Goal: Task Accomplishment & Management: Use online tool/utility

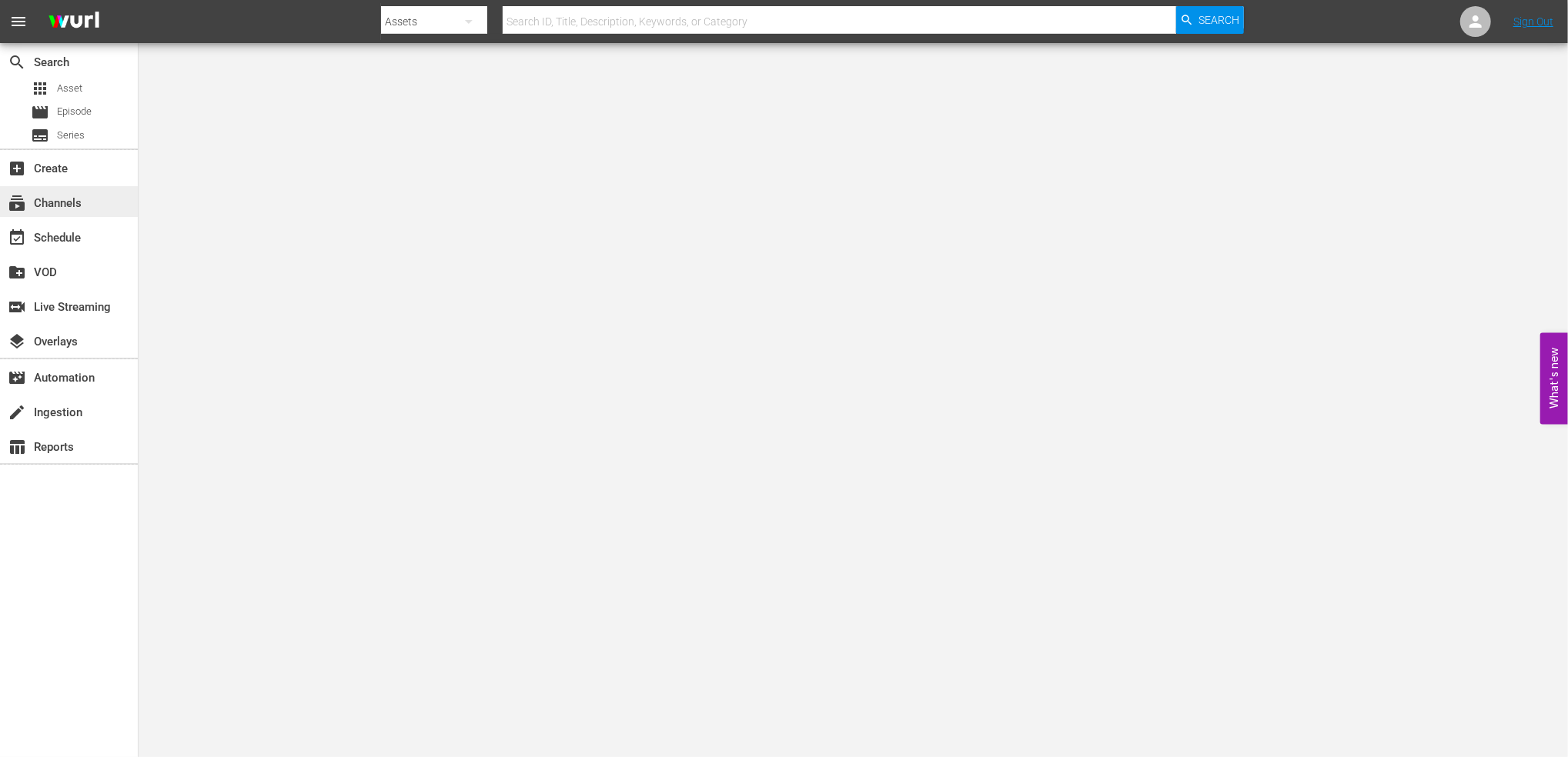
click at [88, 194] on div "subscriptions Channels" at bounding box center [69, 202] width 138 height 31
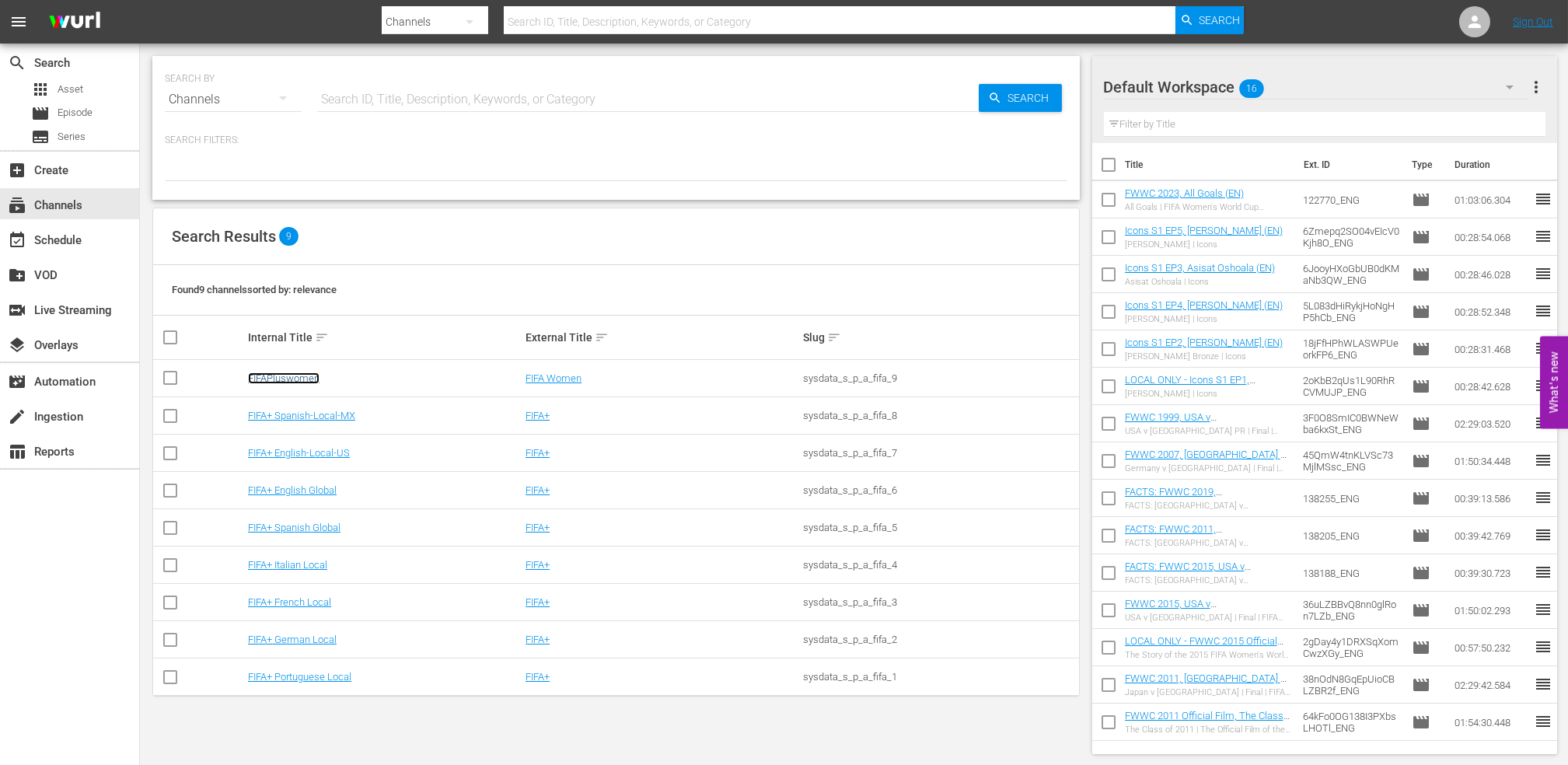
click at [308, 376] on link "FIFAPluswomen" at bounding box center [284, 378] width 72 height 12
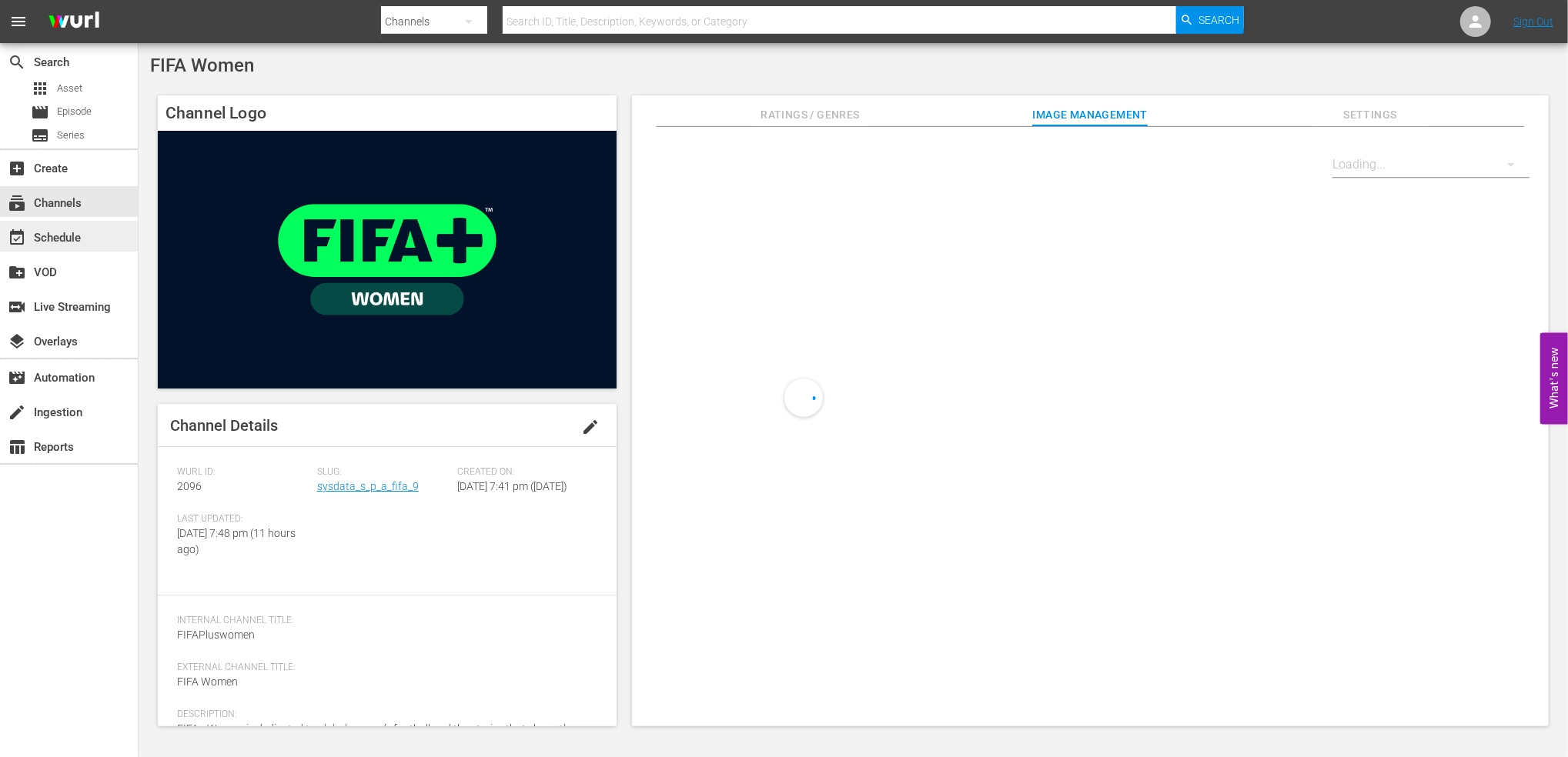
click at [95, 241] on div "event_available Schedule" at bounding box center [69, 236] width 138 height 31
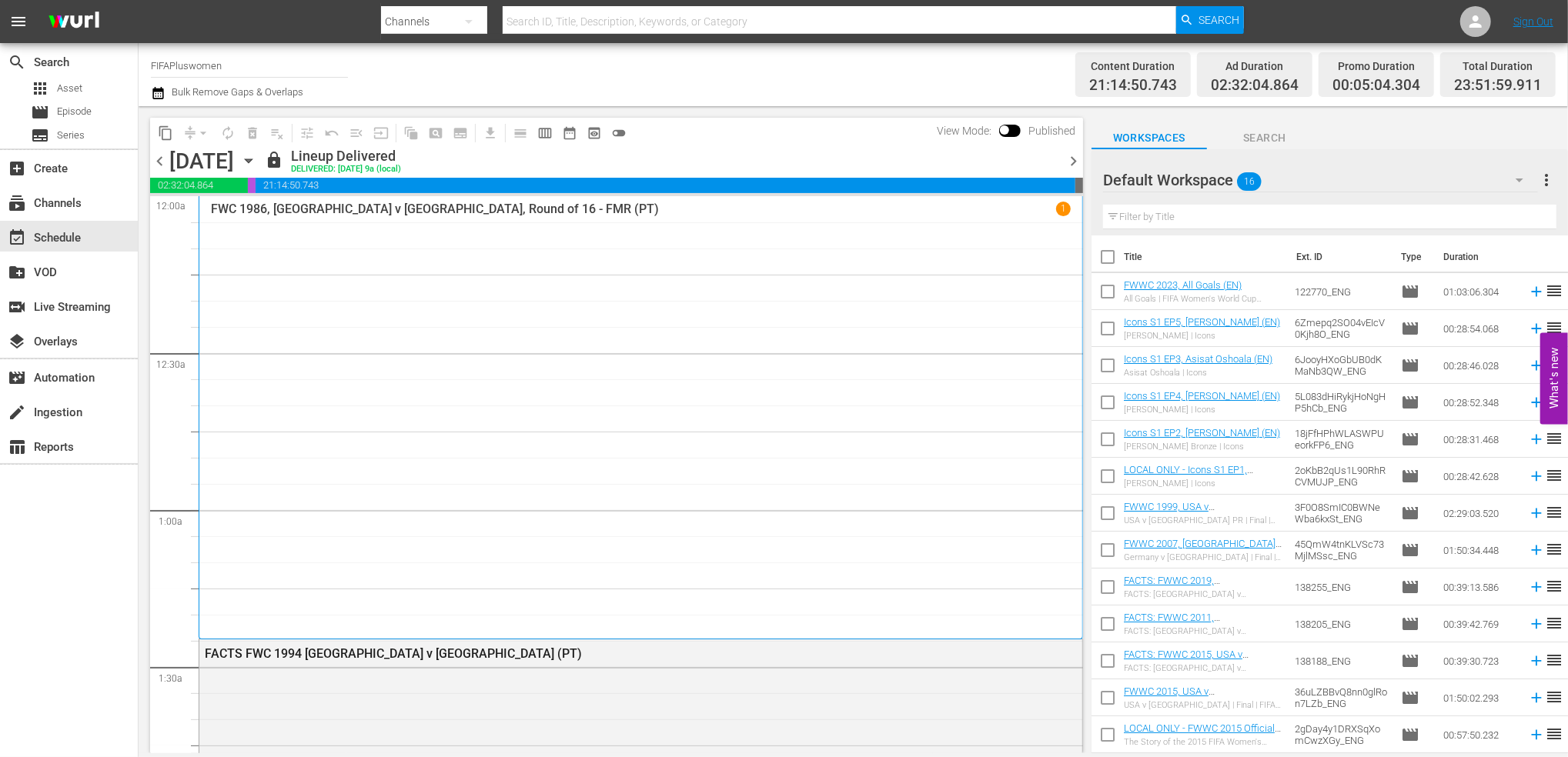
click at [1073, 157] on span "chevron_right" at bounding box center [1074, 161] width 19 height 19
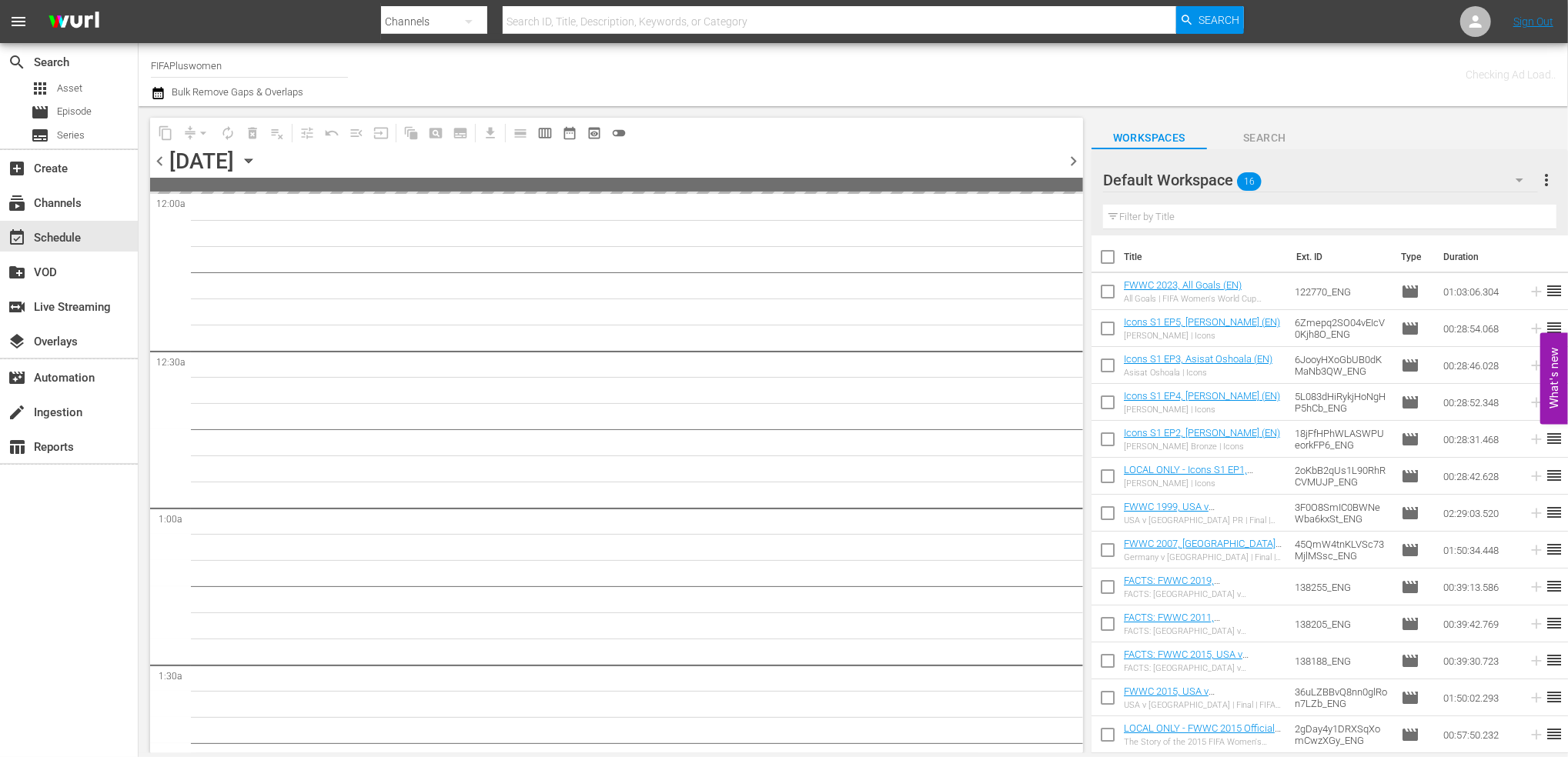
click at [1073, 157] on span "chevron_right" at bounding box center [1074, 161] width 19 height 19
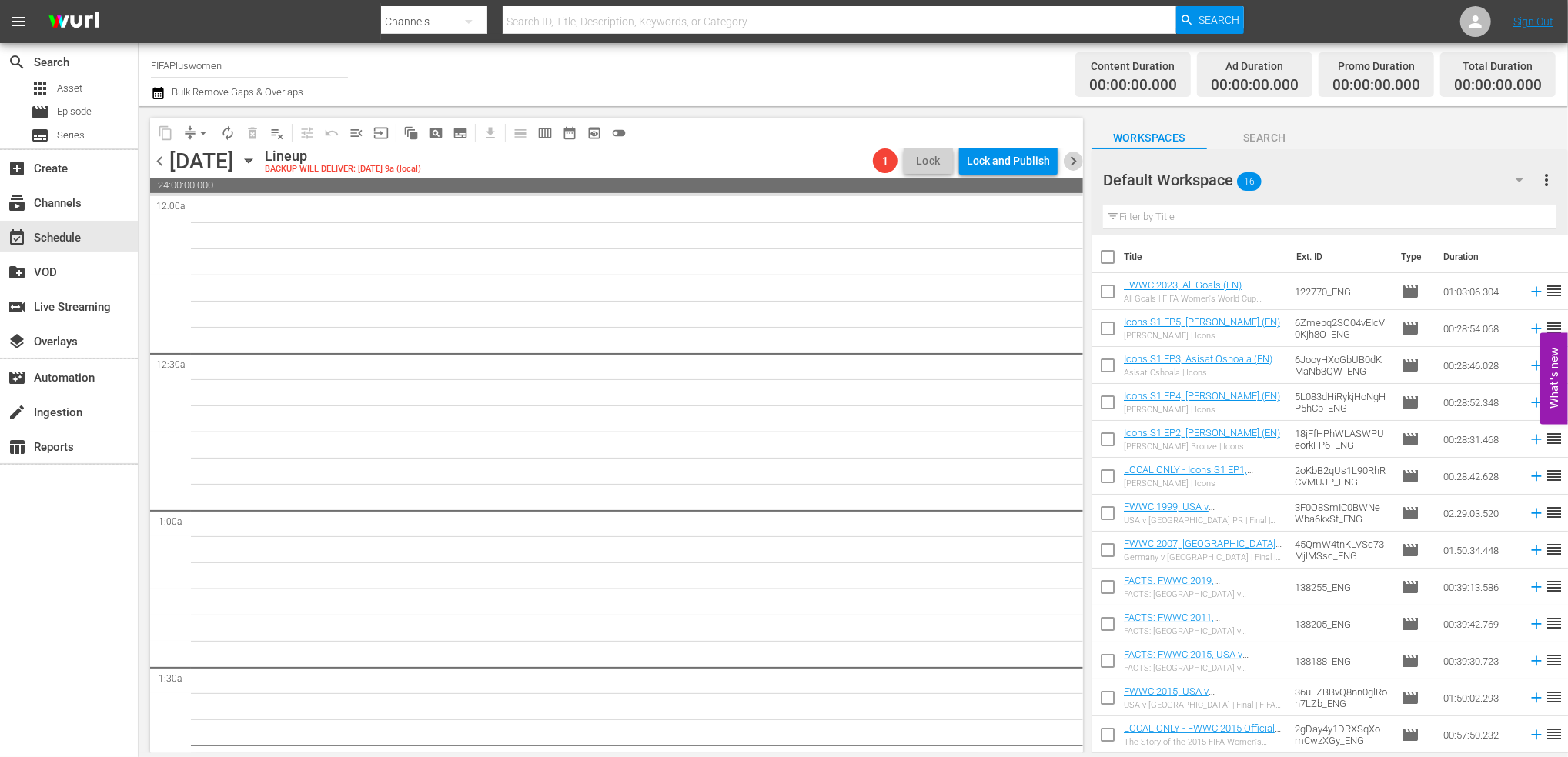
click at [1073, 157] on span "chevron_right" at bounding box center [1074, 161] width 19 height 19
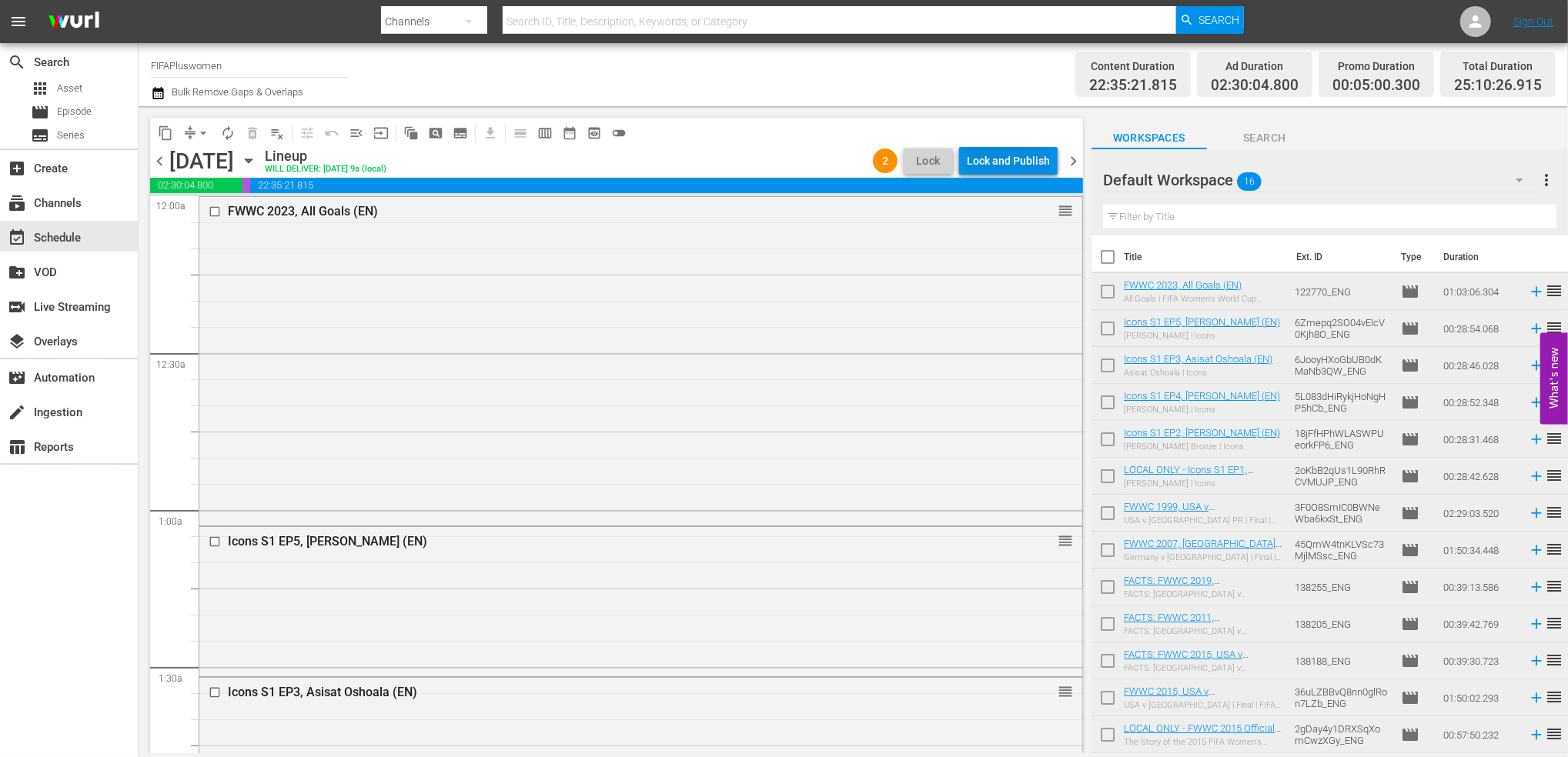
click at [1005, 164] on div "Lock and Publish" at bounding box center [1008, 161] width 83 height 27
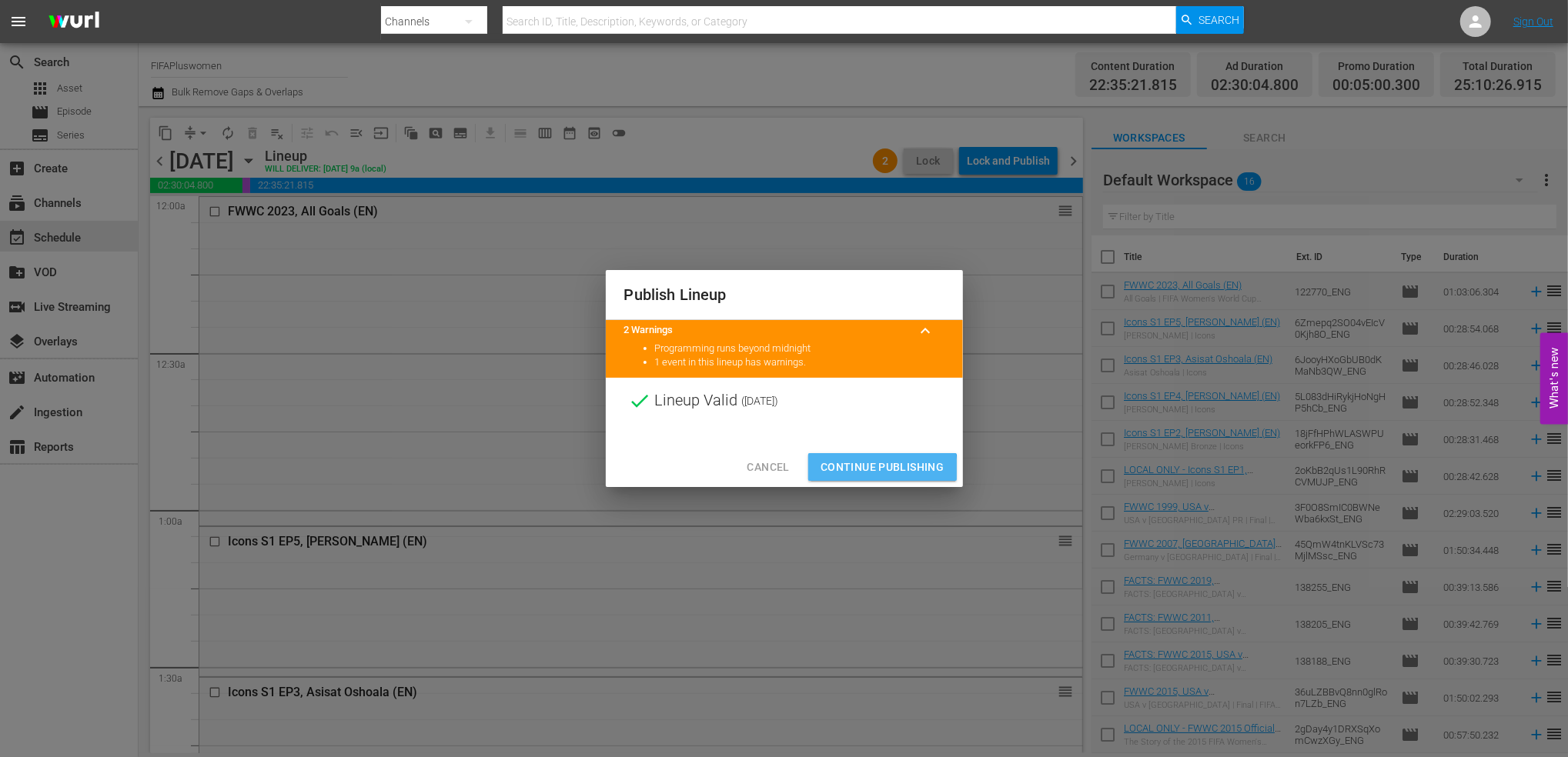
click at [876, 470] on span "Continue Publishing" at bounding box center [883, 467] width 124 height 19
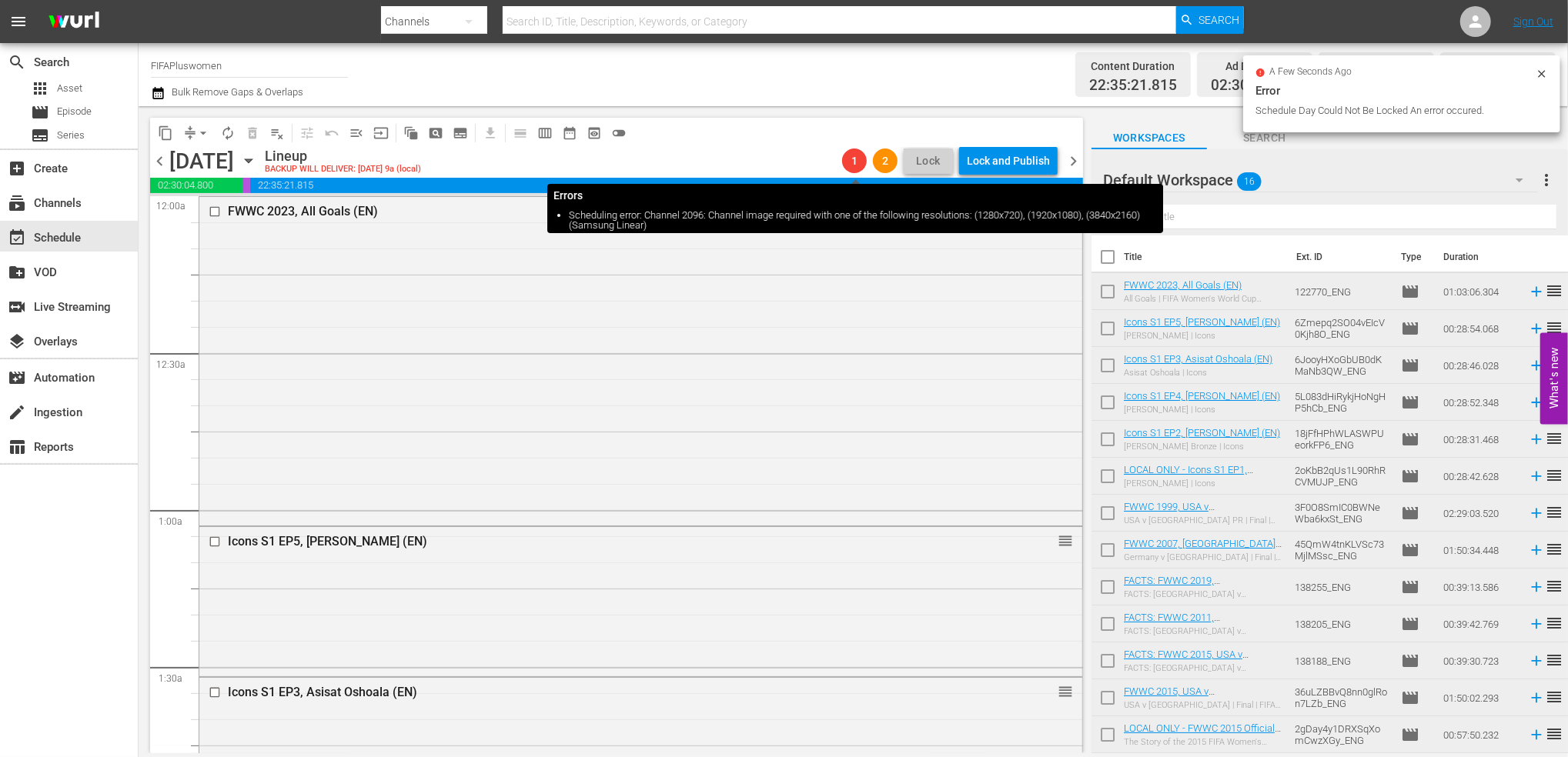
click at [857, 162] on span "1" at bounding box center [854, 161] width 25 height 13
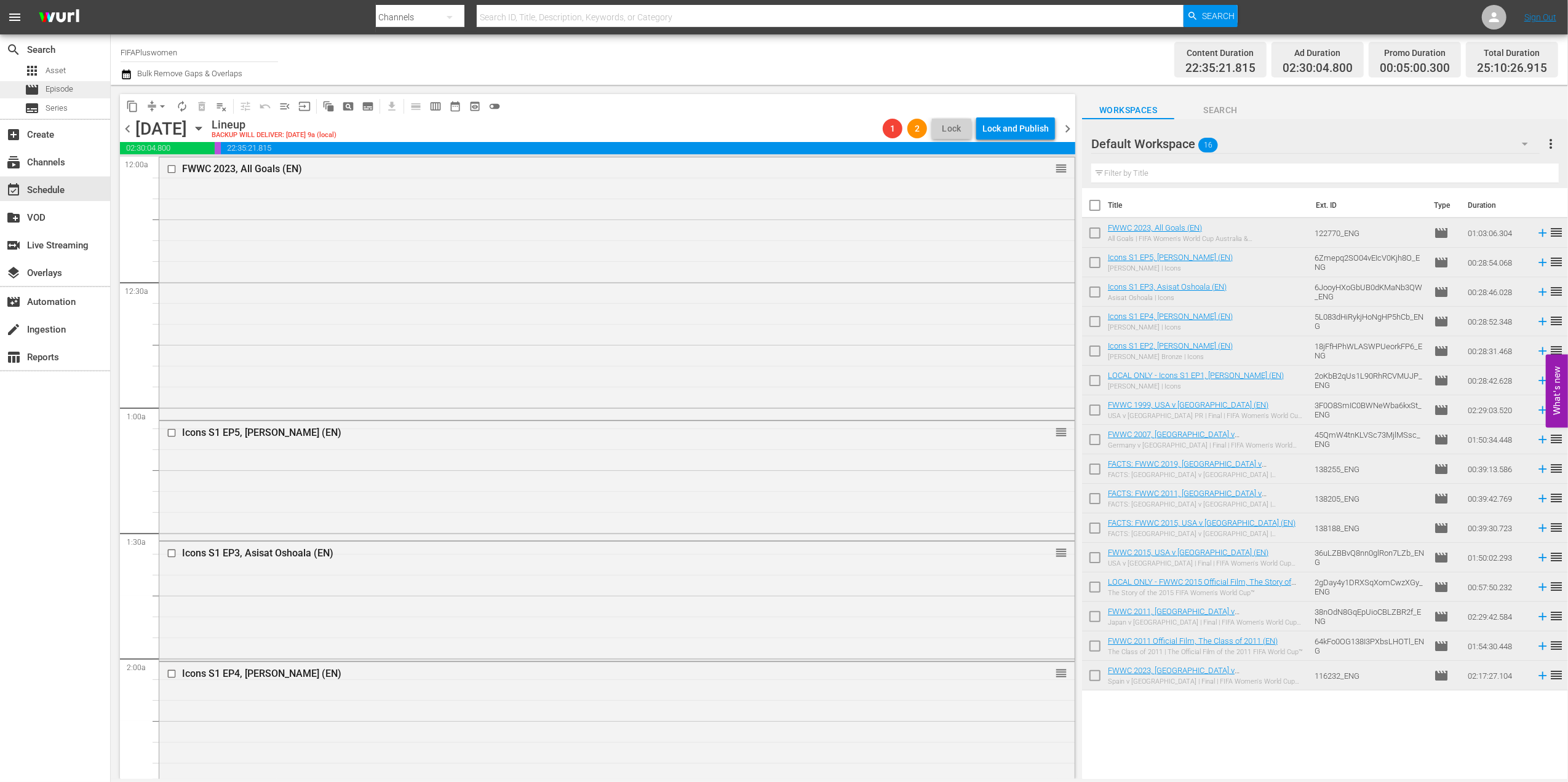
click at [74, 87] on div "movie Episode" at bounding box center [55, 90] width 110 height 17
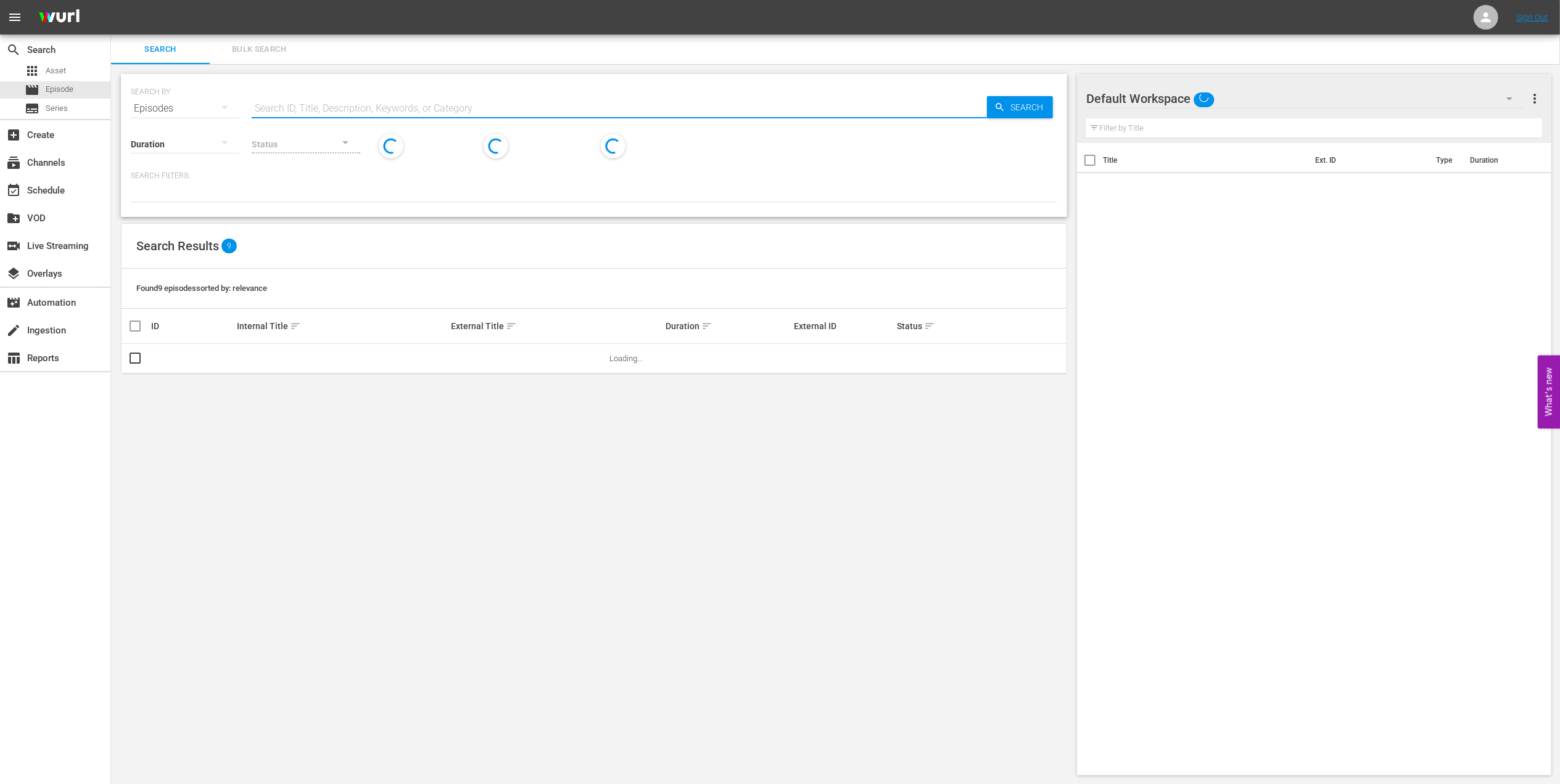
click at [407, 101] on input "text" at bounding box center [620, 108] width 736 height 30
paste input "FWC 1994, [GEOGRAPHIC_DATA] v. Sweden, Group Stage"
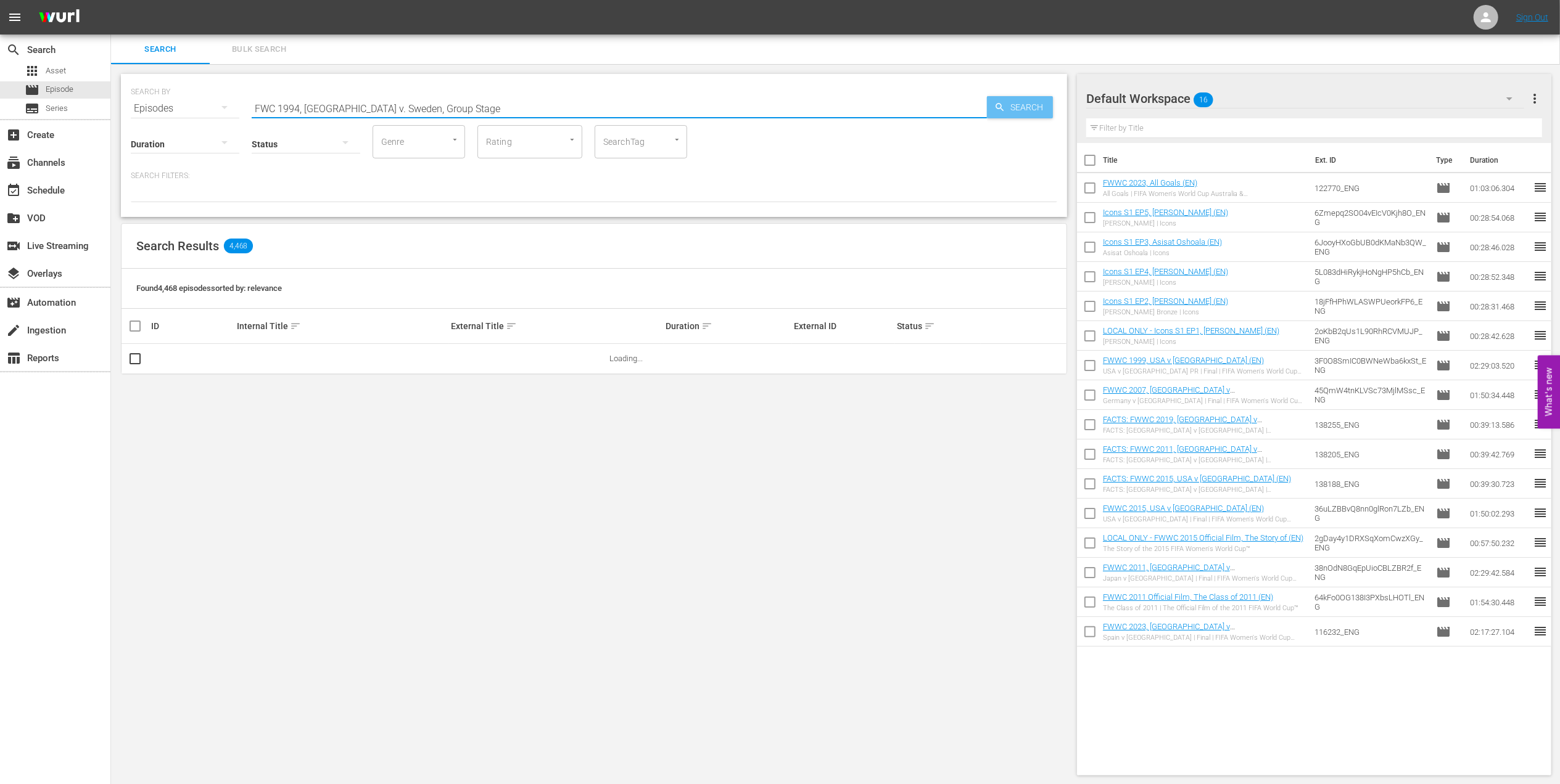
click at [1010, 103] on span "Search" at bounding box center [1029, 107] width 47 height 22
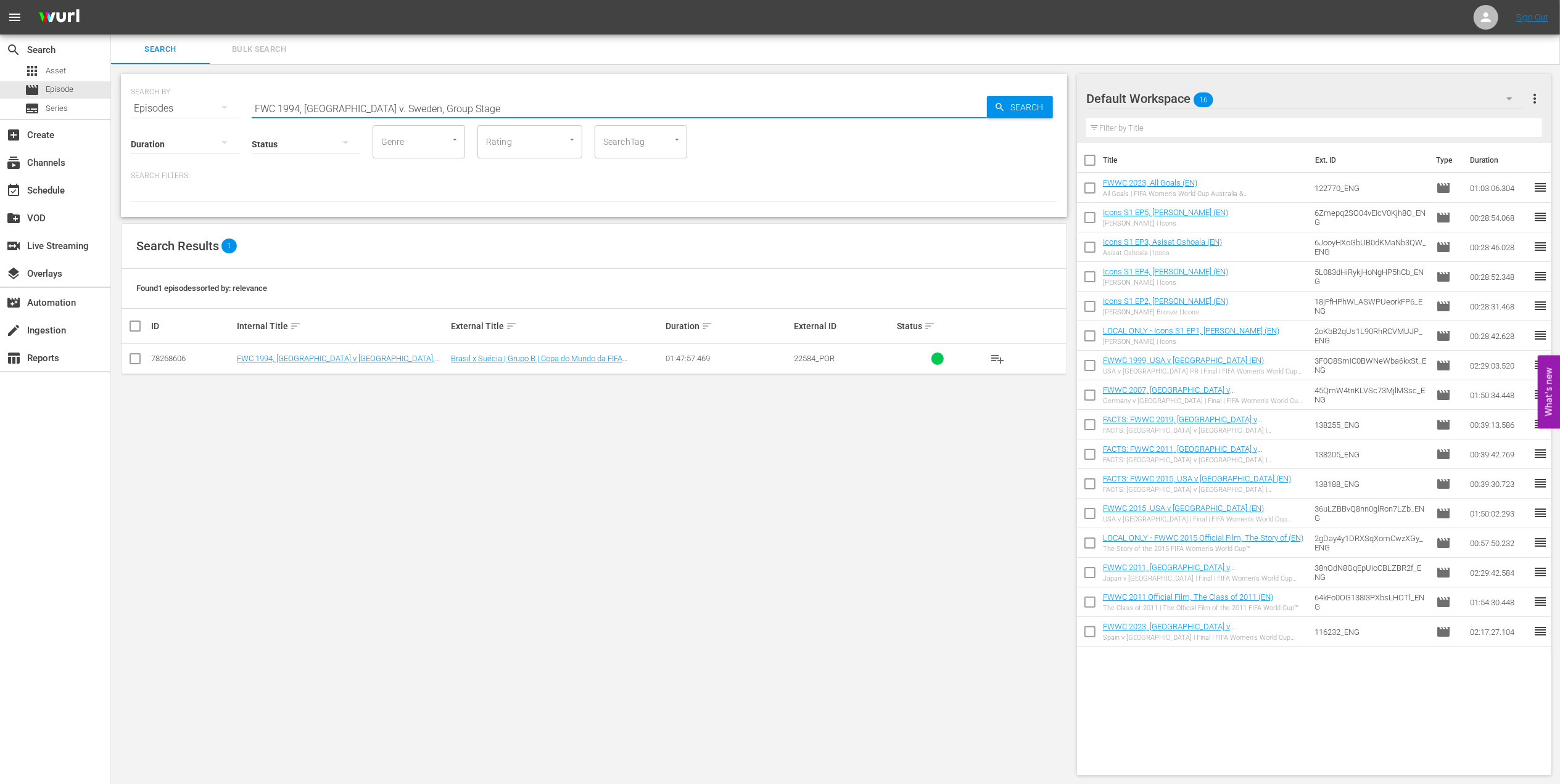
drag, startPoint x: 419, startPoint y: 104, endPoint x: 160, endPoint y: 101, distance: 259.0
click at [160, 101] on div "SEARCH BY Search By Episodes Search ID, Title, Description, Keywords, or Catego…" at bounding box center [594, 100] width 926 height 44
paste input "Russia, Group Stage"
drag, startPoint x: 438, startPoint y: 106, endPoint x: 135, endPoint y: 108, distance: 303.0
click at [135, 108] on div "SEARCH BY Search By Episodes Search ID, Title, Description, Keywords, or Catego…" at bounding box center [594, 100] width 926 height 44
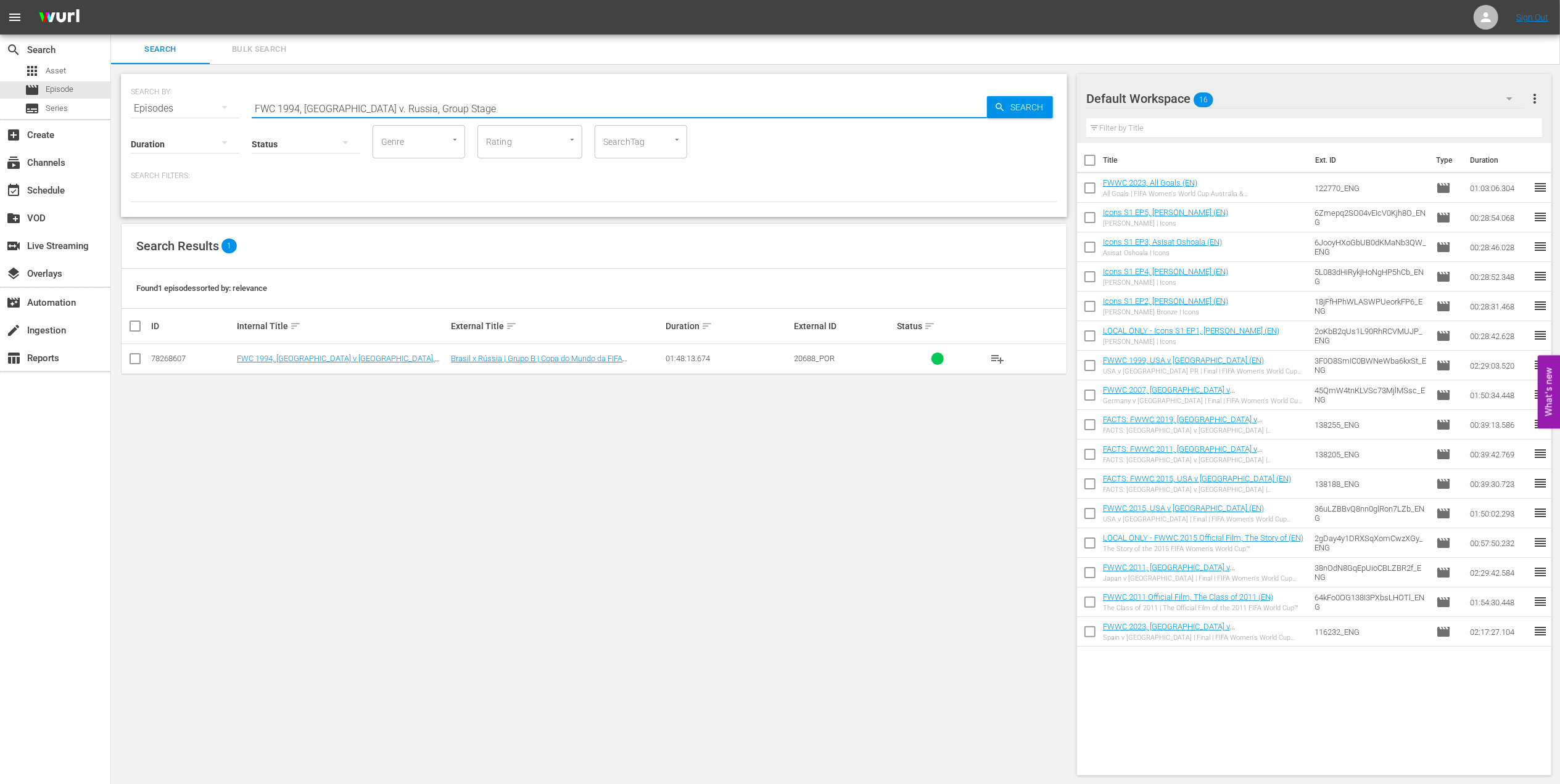
paste input "2002 [GEOGRAPHIC_DATA] v [GEOGRAPHIC_DATA], Final"
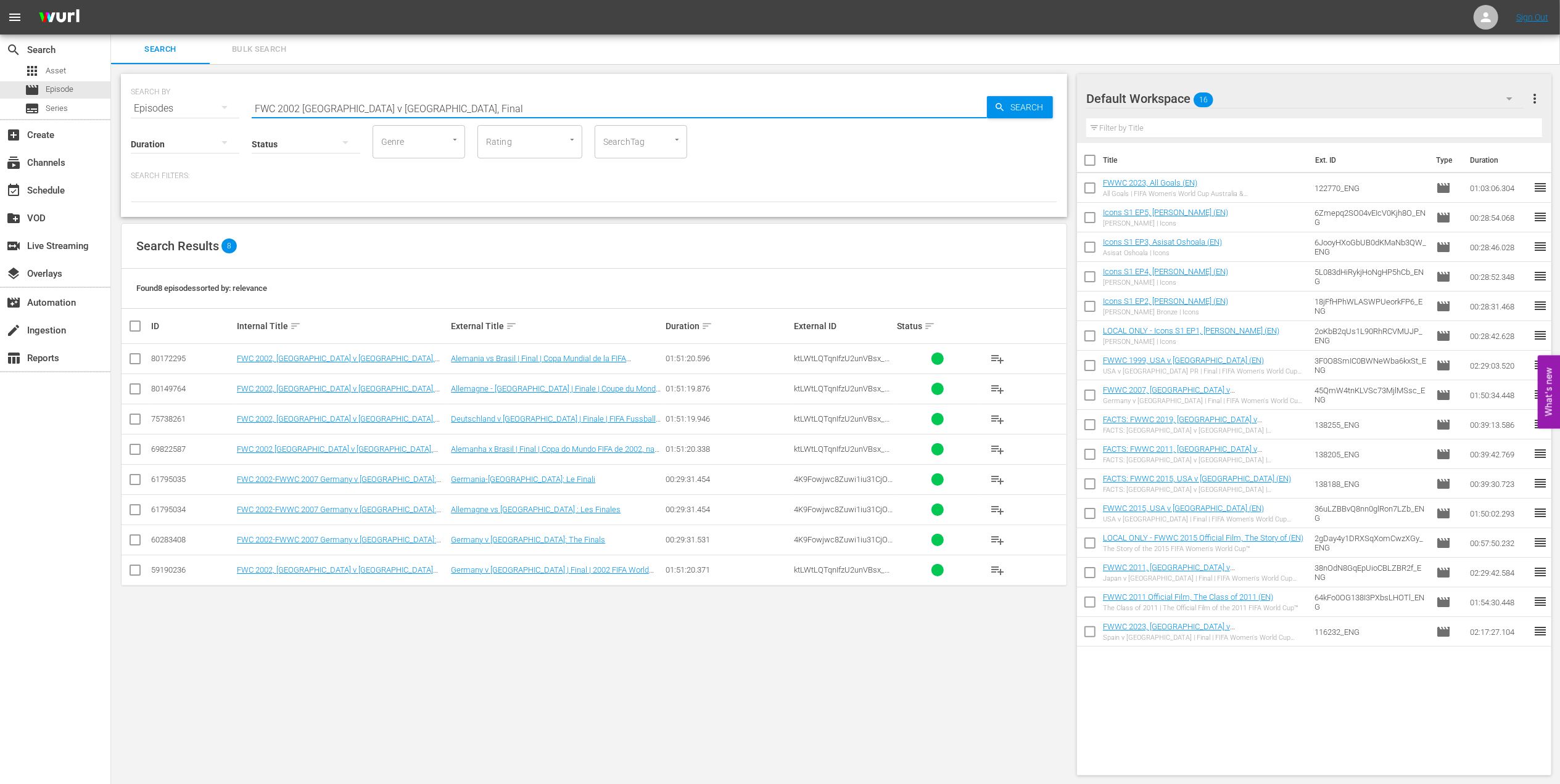
drag, startPoint x: 413, startPoint y: 104, endPoint x: 154, endPoint y: 106, distance: 259.0
click at [154, 106] on div "SEARCH BY Search By Episodes Search ID, Title, Description, Keywords, or Catego…" at bounding box center [594, 100] width 926 height 44
paste input "2002: This is an Asian Odyssey"
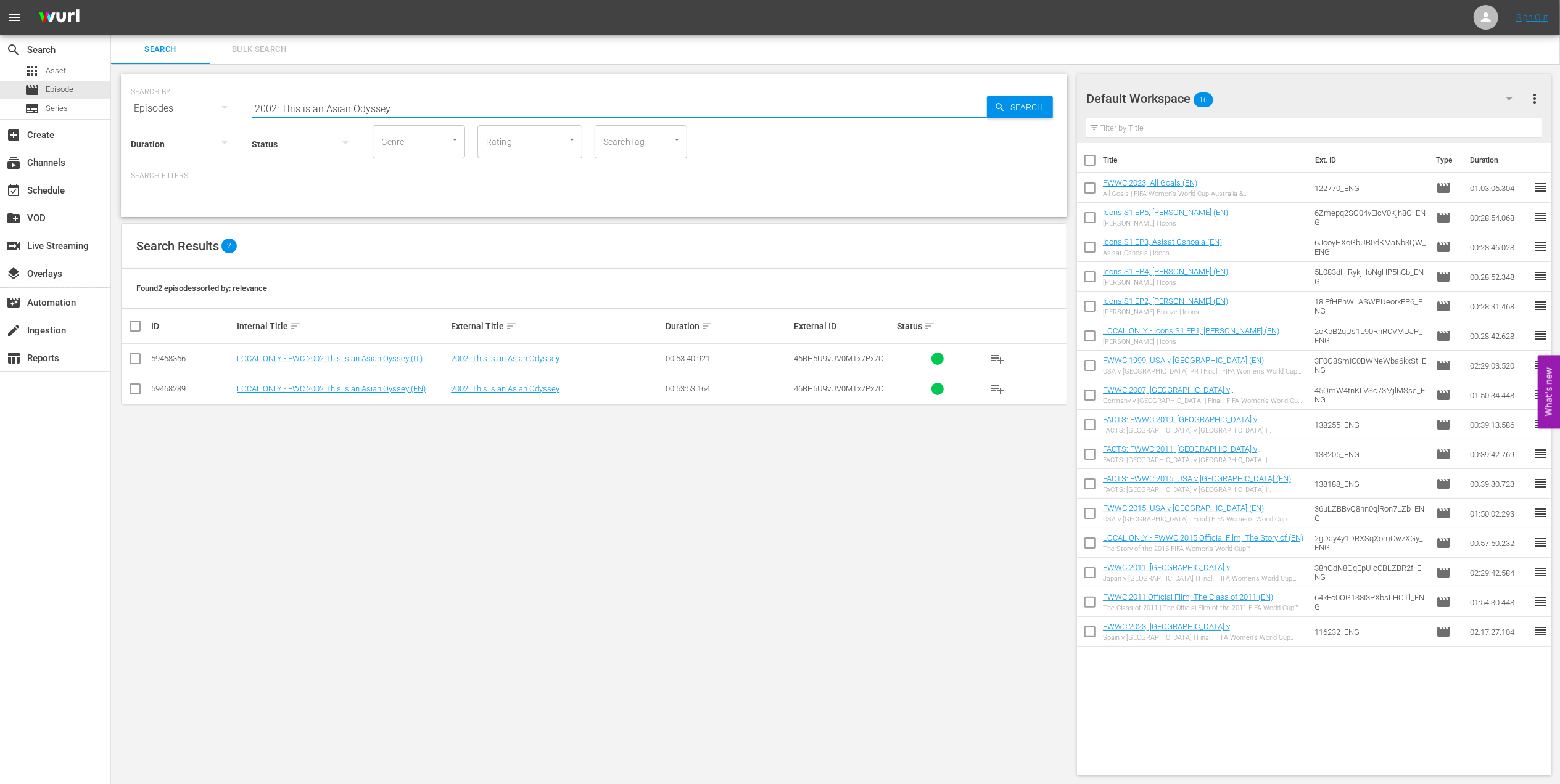
drag, startPoint x: 320, startPoint y: 106, endPoint x: 167, endPoint y: 106, distance: 153.0
click at [154, 106] on div "SEARCH BY Search By Episodes Search ID, Title, Description, Keywords, or Catego…" at bounding box center [594, 100] width 926 height 44
paste input "Official Film - Seven Games from Glor"
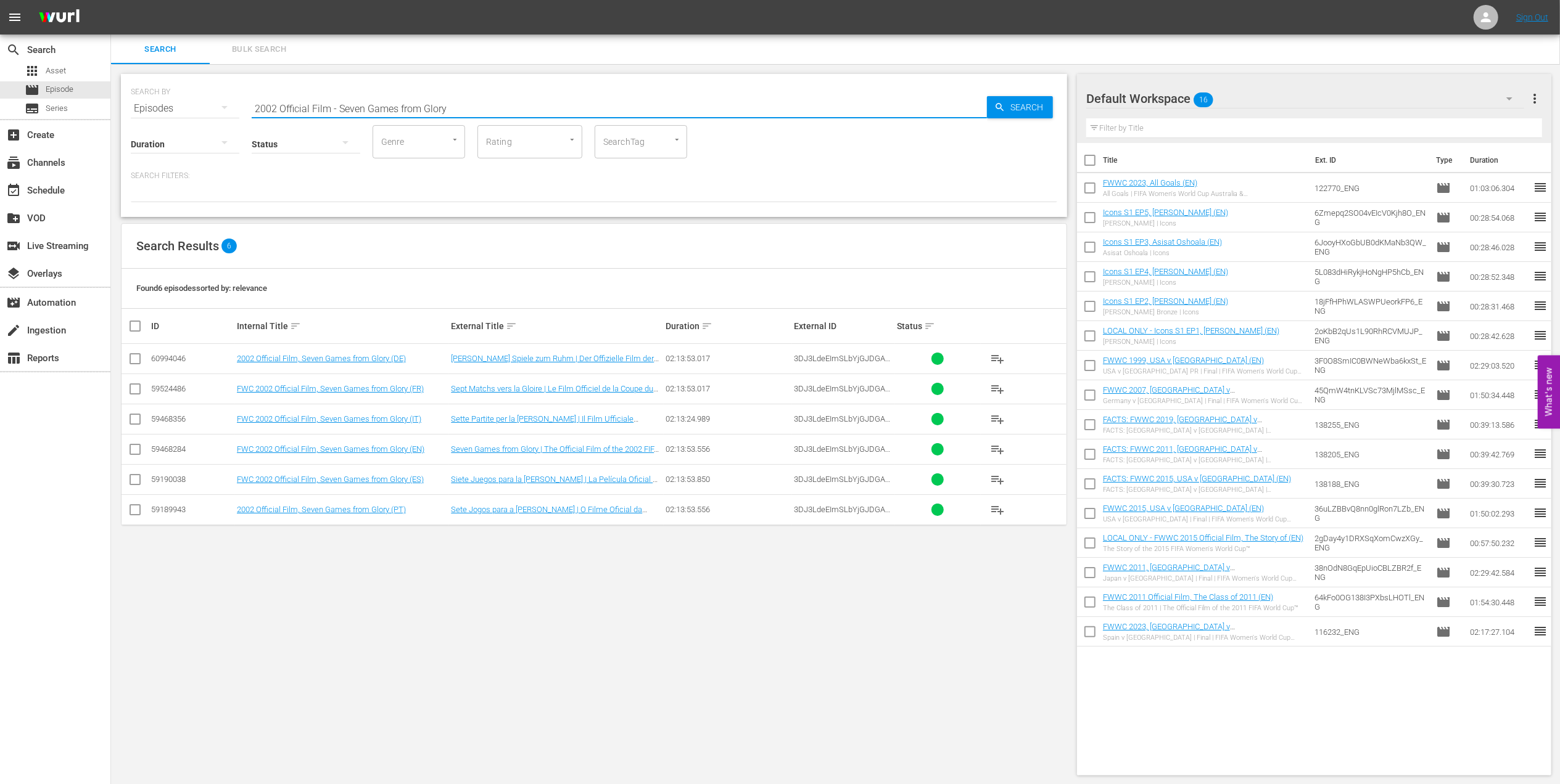
type input "2002 Official Film - Seven Games from Glory"
click at [79, 157] on div "subscriptions Channels" at bounding box center [55, 162] width 111 height 25
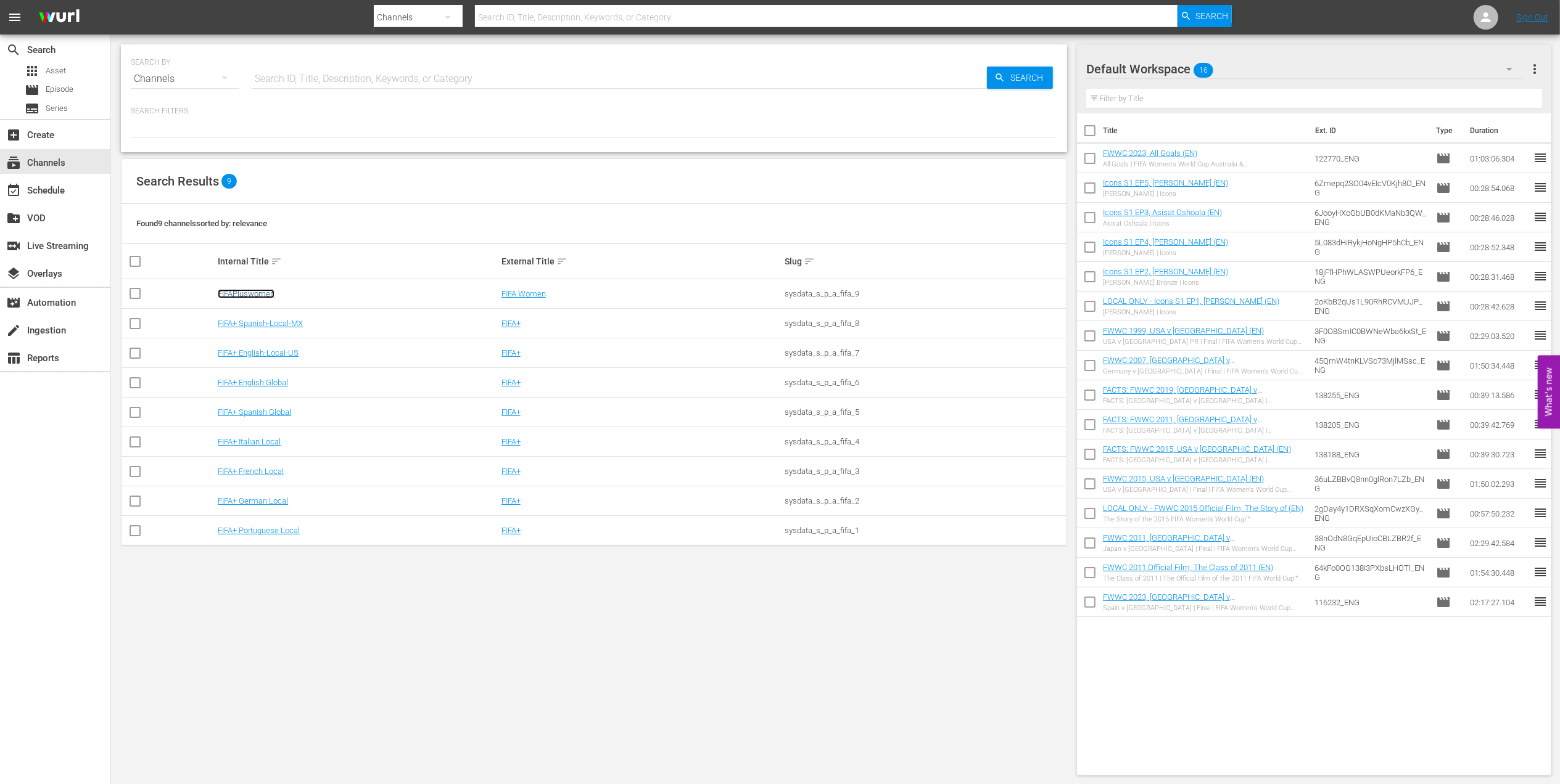
click at [261, 295] on link "FIFAPluswomen" at bounding box center [246, 293] width 57 height 9
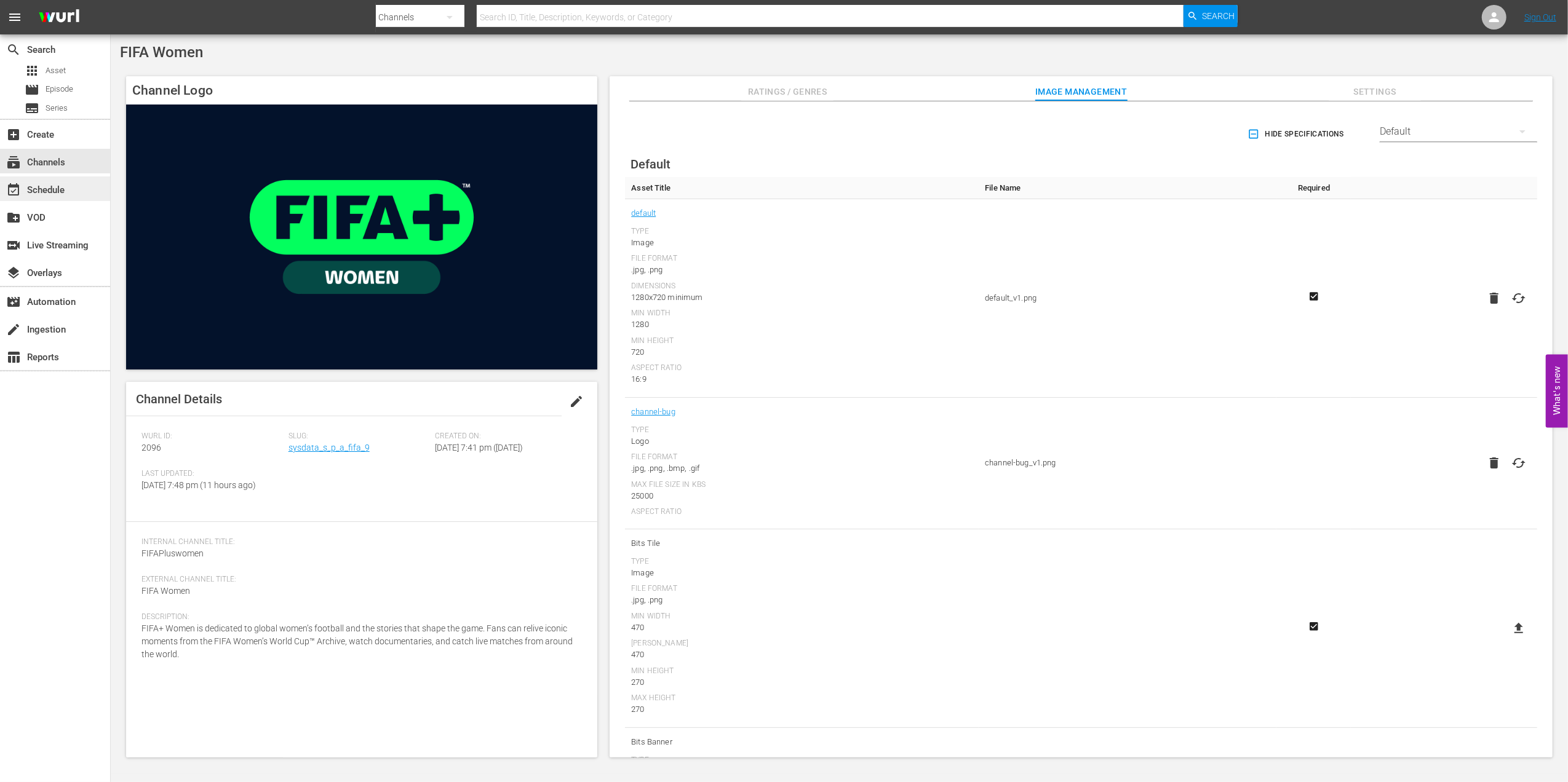
click at [68, 192] on div "event_available Schedule" at bounding box center [34, 188] width 69 height 11
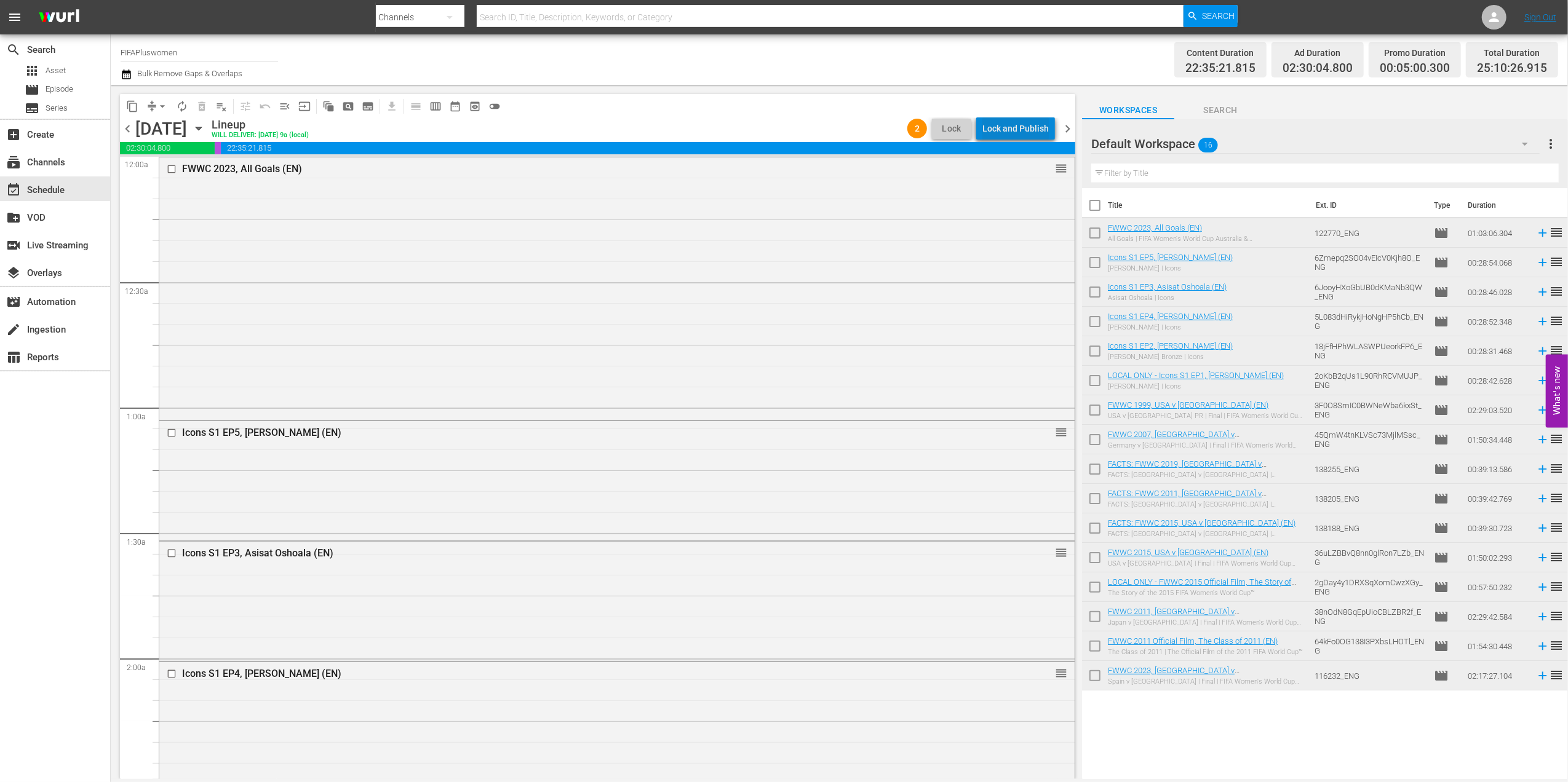
click at [1023, 131] on div "Lock and Publish" at bounding box center [1015, 129] width 66 height 22
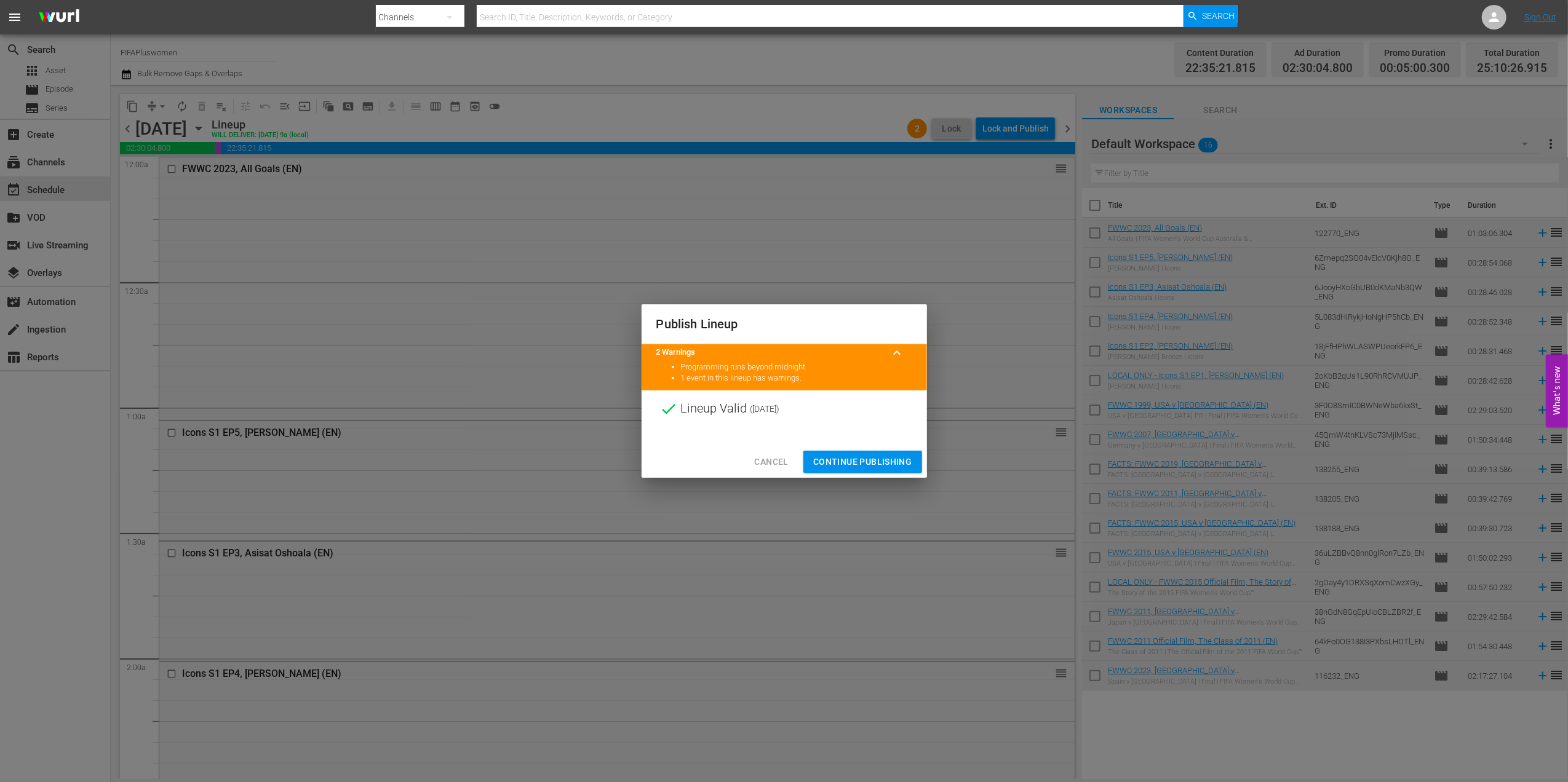
click at [863, 454] on button "Continue Publishing" at bounding box center [862, 462] width 118 height 23
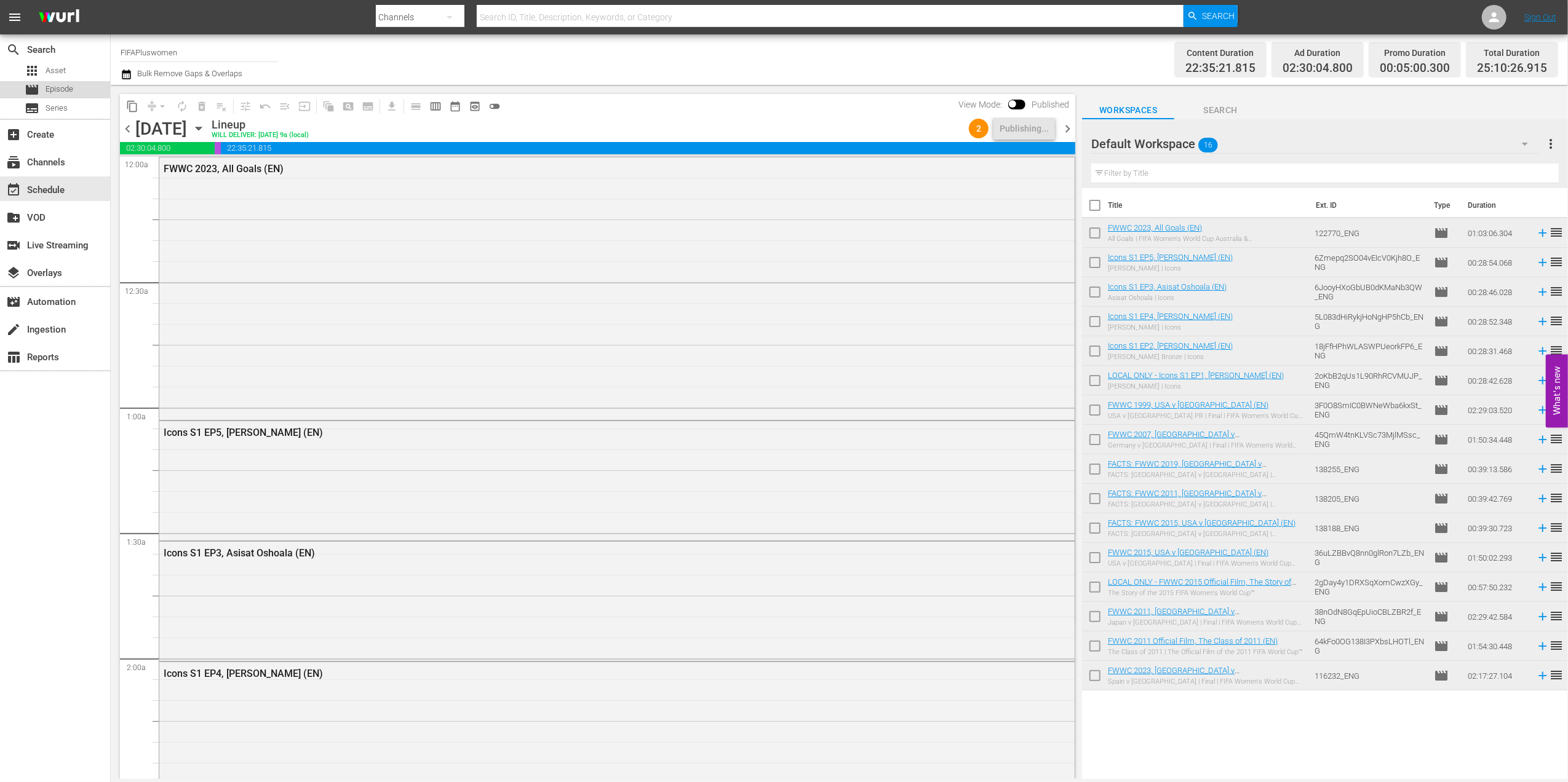
click at [74, 85] on div "movie Episode" at bounding box center [55, 90] width 110 height 17
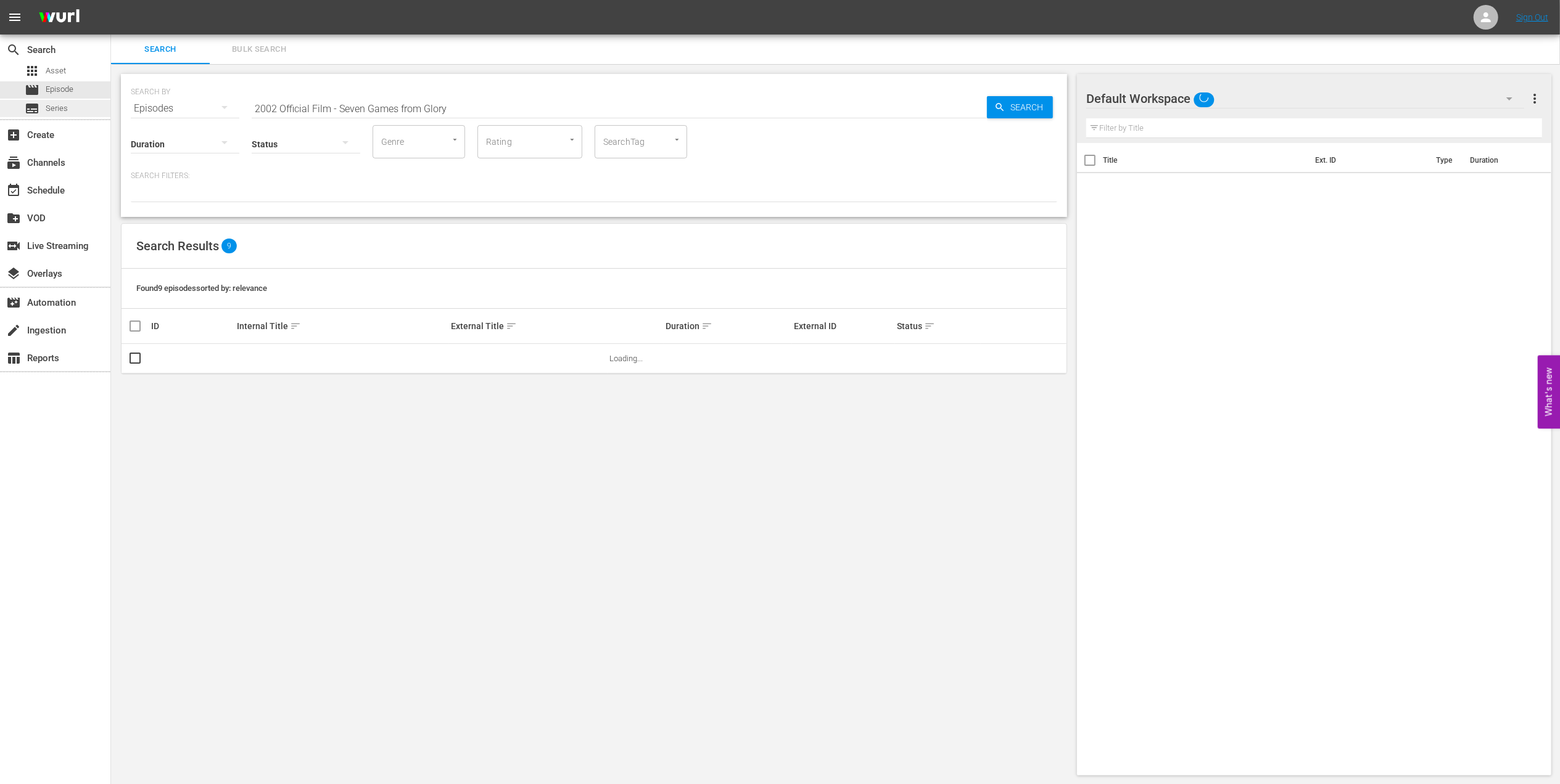
click at [111, 0] on div "search Search apps Asset movie Episode subtitles Series add_box Create subscrip…" at bounding box center [835, 0] width 1449 height 0
paste input "FWC 1990, [GEOGRAPHIC_DATA] FR vs Argentina, Final (PT)"
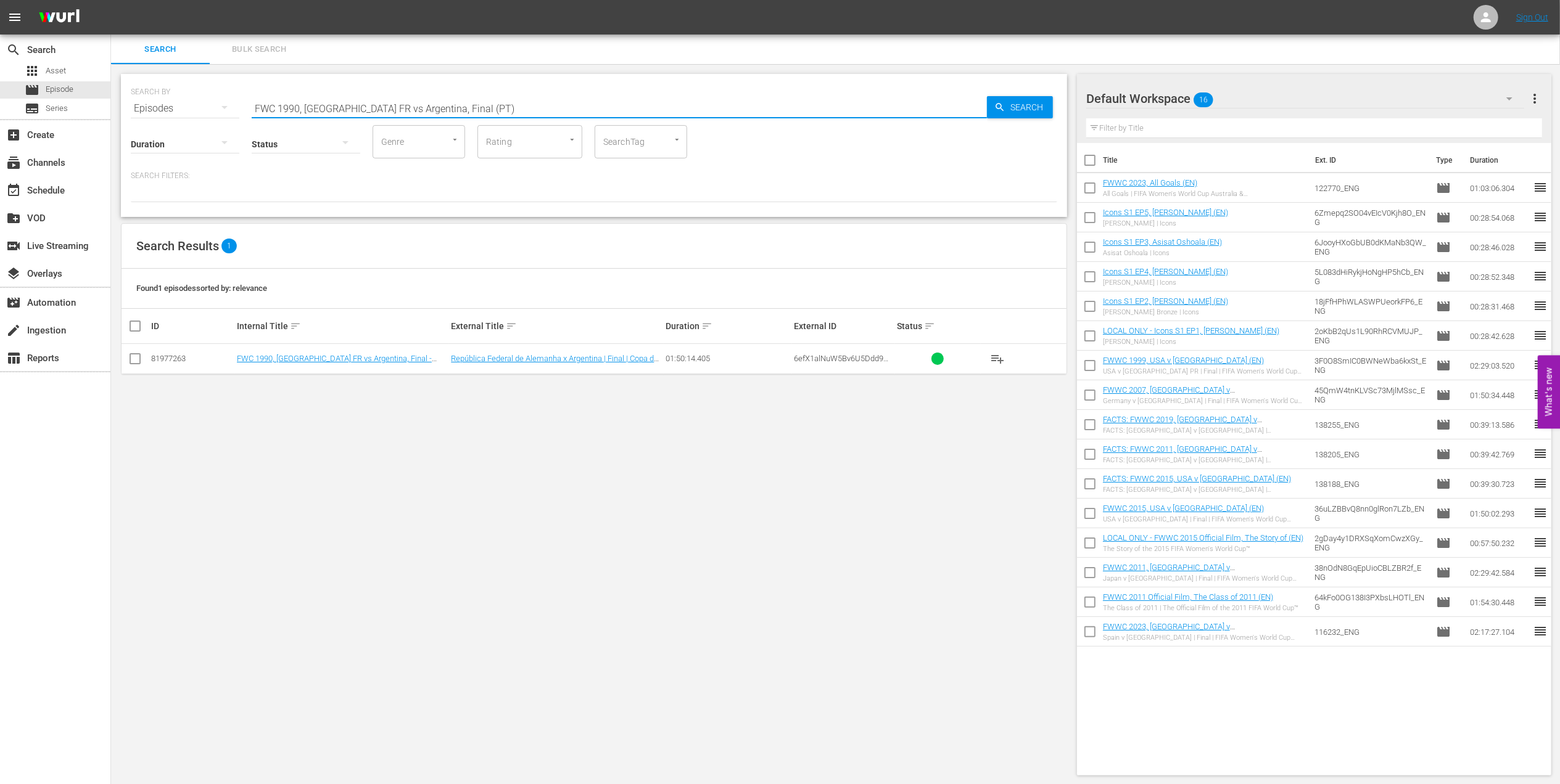
drag, startPoint x: 489, startPoint y: 108, endPoint x: 174, endPoint y: 108, distance: 315.0
click at [176, 108] on div "SEARCH BY Search By Episodes Search ID, Title, Description, Keywords, or Catego…" at bounding box center [594, 100] width 926 height 44
paste input "2006 - Final - [GEOGRAPHIC_DATA] v [GEOGRAPHIC_DATA]"
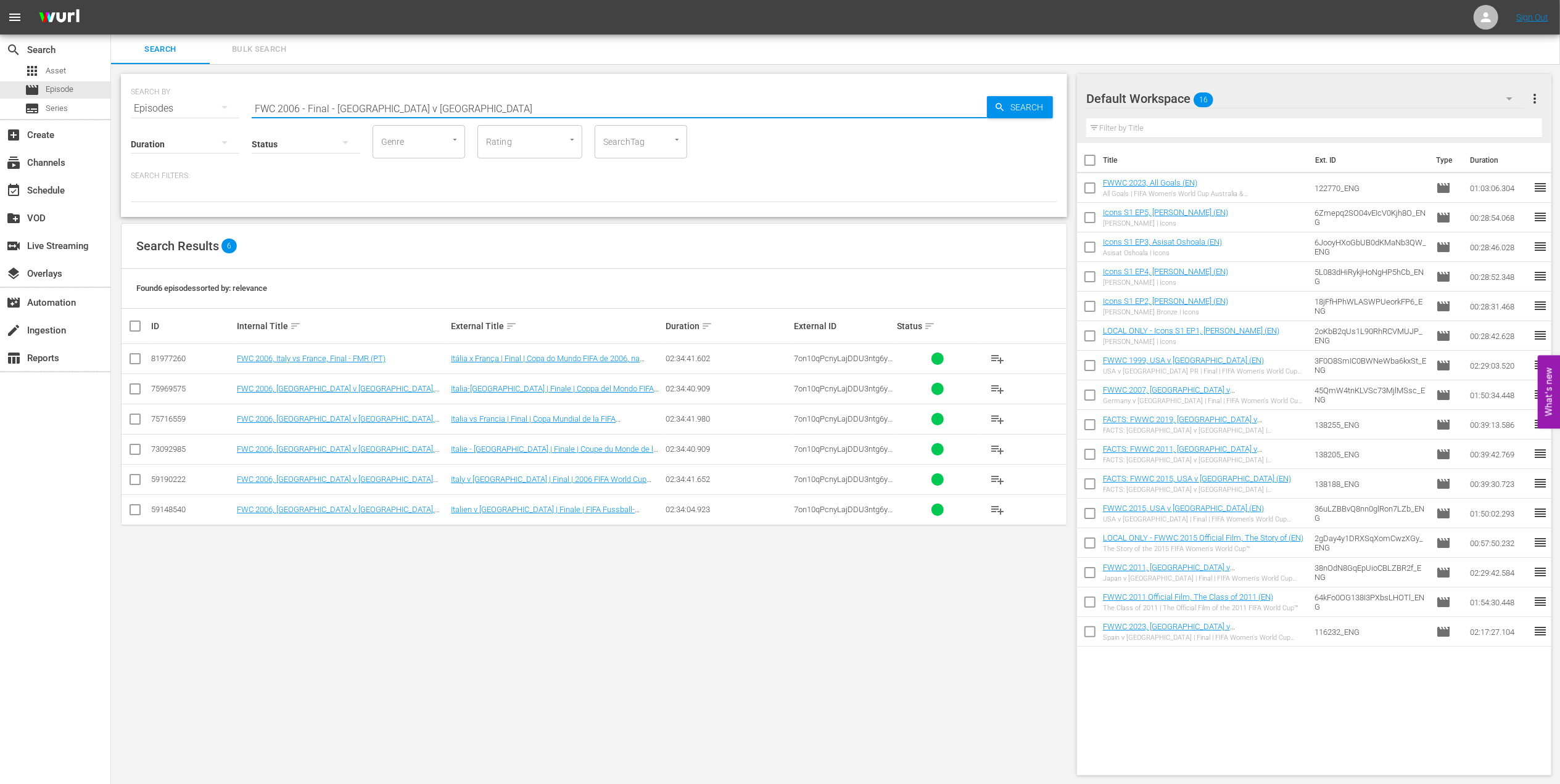
type input "FWC 2006 - Final - [GEOGRAPHIC_DATA] v [GEOGRAPHIC_DATA]"
